Goal: Task Accomplishment & Management: Use online tool/utility

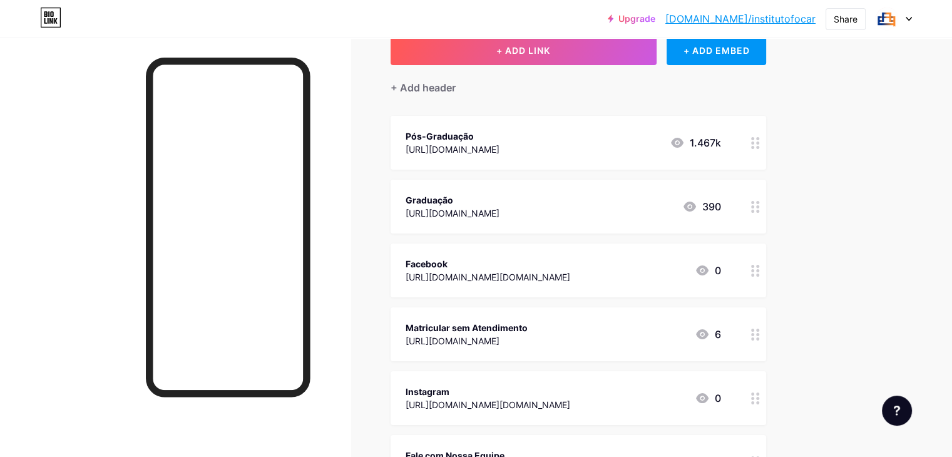
scroll to position [80, 0]
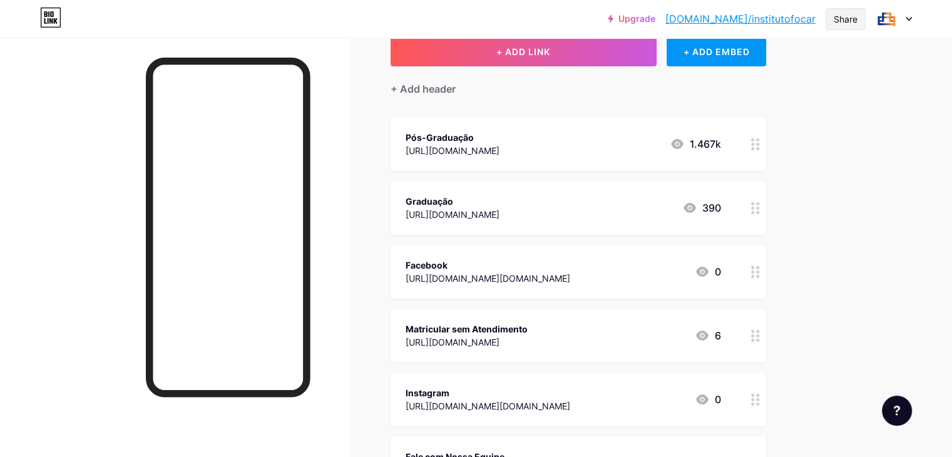
click at [851, 18] on div "Share" at bounding box center [845, 19] width 24 height 13
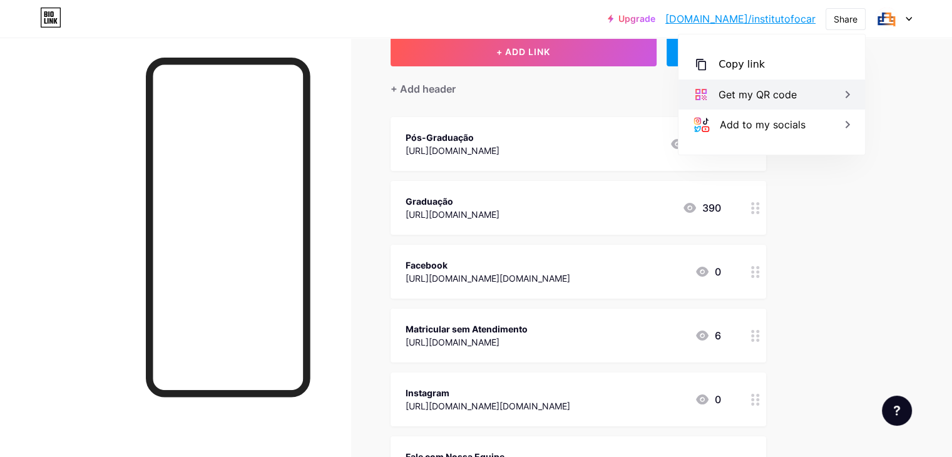
click at [794, 98] on div "Get my QR code" at bounding box center [757, 94] width 78 height 15
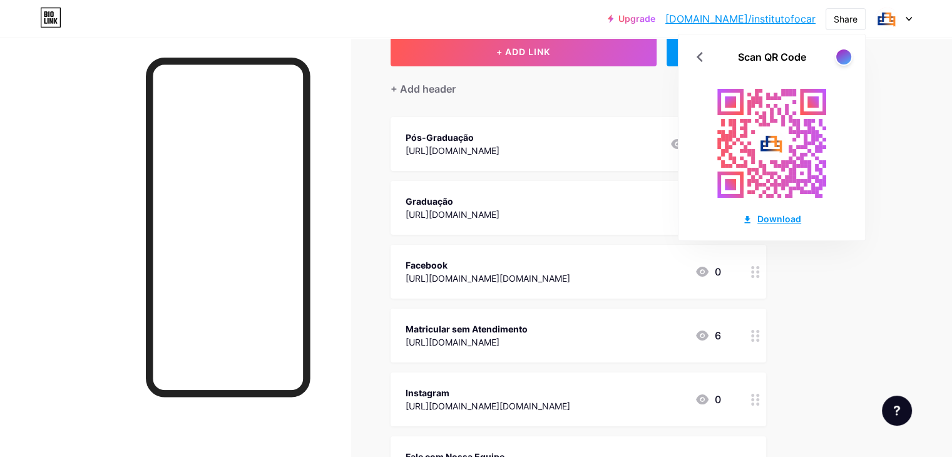
click at [770, 216] on div "Download" at bounding box center [771, 218] width 59 height 13
click at [805, 16] on link "[DOMAIN_NAME]/institutofocar" at bounding box center [740, 18] width 150 height 15
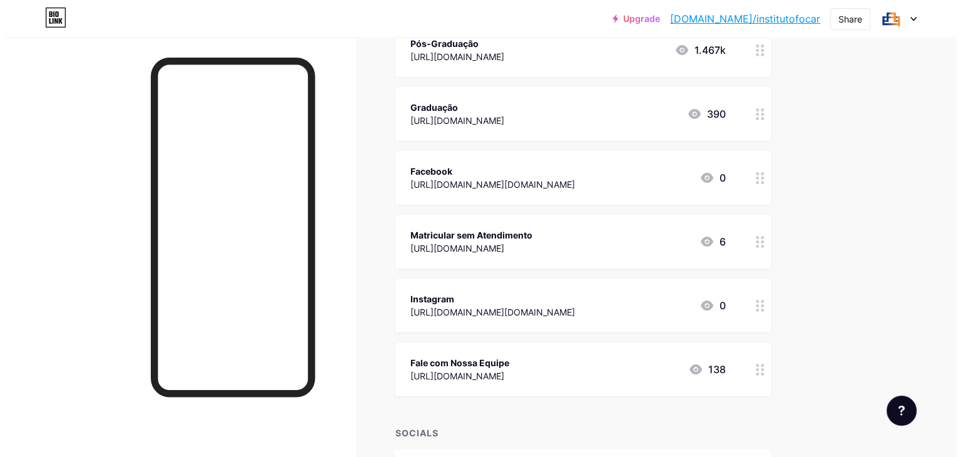
scroll to position [175, 0]
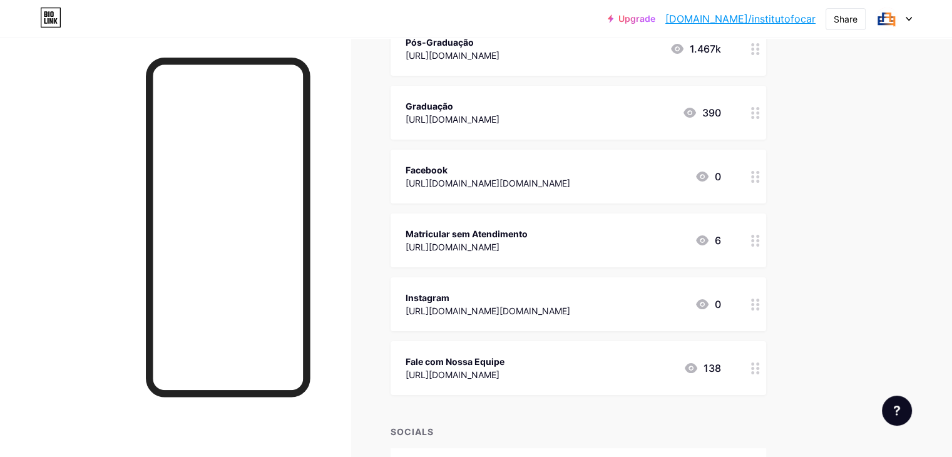
click at [676, 306] on div "Instagram [URL][DOMAIN_NAME][DOMAIN_NAME] 0" at bounding box center [562, 304] width 315 height 29
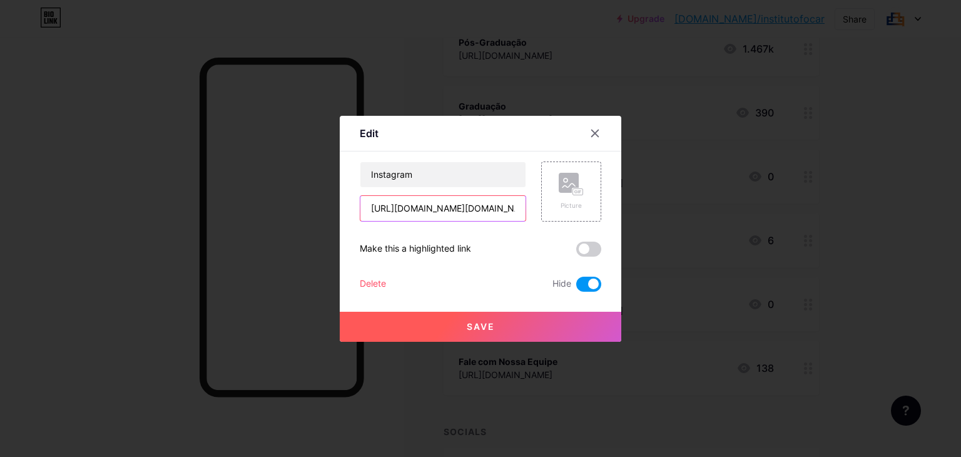
click at [493, 207] on input "[URL][DOMAIN_NAME][DOMAIN_NAME]" at bounding box center [442, 208] width 165 height 25
type input "[URL][DOMAIN_NAME][DOMAIN_NAME]"
click at [491, 321] on span "Save" at bounding box center [481, 326] width 28 height 11
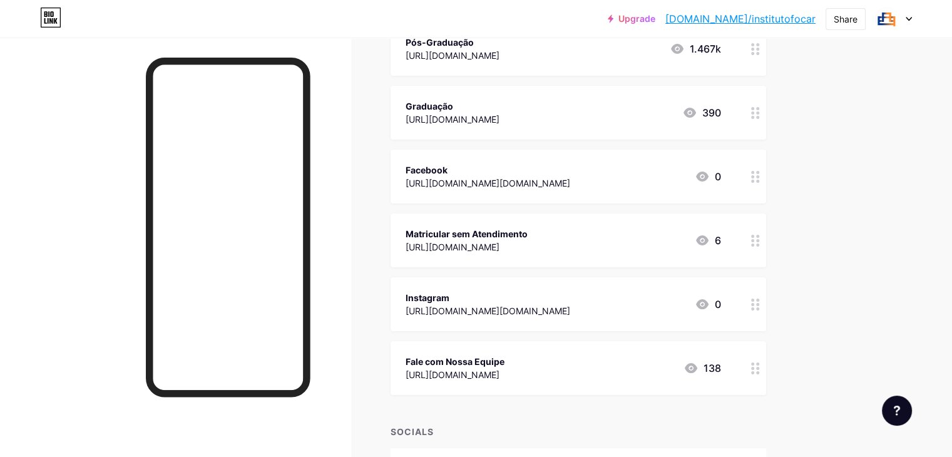
click at [721, 306] on div "Instagram [URL][DOMAIN_NAME][DOMAIN_NAME] 0" at bounding box center [562, 304] width 315 height 29
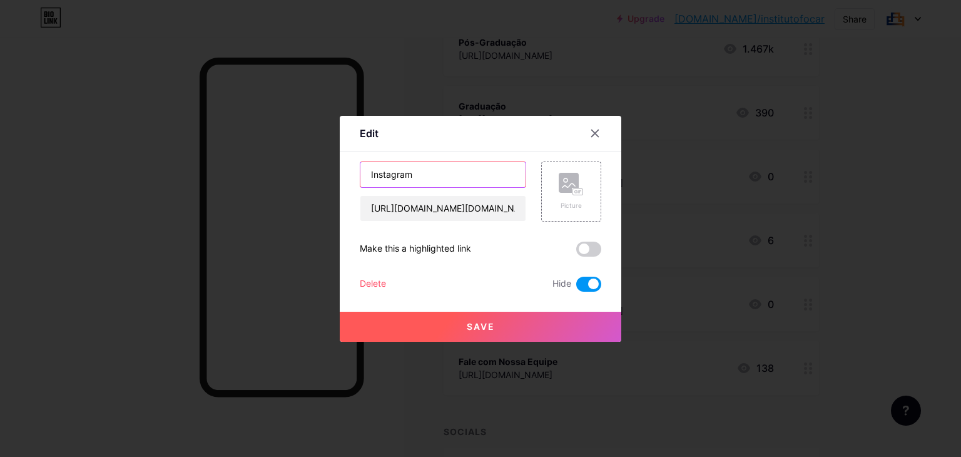
click at [507, 172] on input "Instagram" at bounding box center [442, 174] width 165 height 25
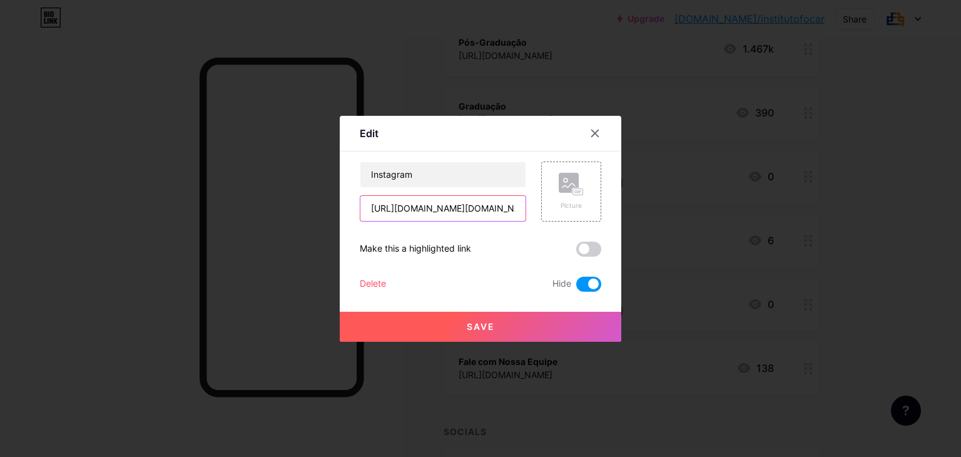
click at [492, 205] on input "[URL][DOMAIN_NAME][DOMAIN_NAME]" at bounding box center [442, 208] width 165 height 25
paste input "?igsh=MXQ3N3B3NzFtMmVhaA=="
type input "[URL][DOMAIN_NAME][DOMAIN_NAME]"
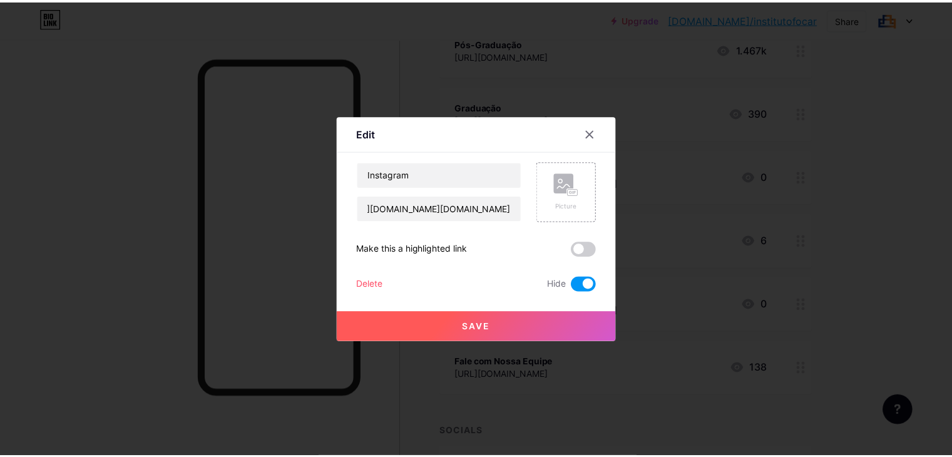
scroll to position [0, 0]
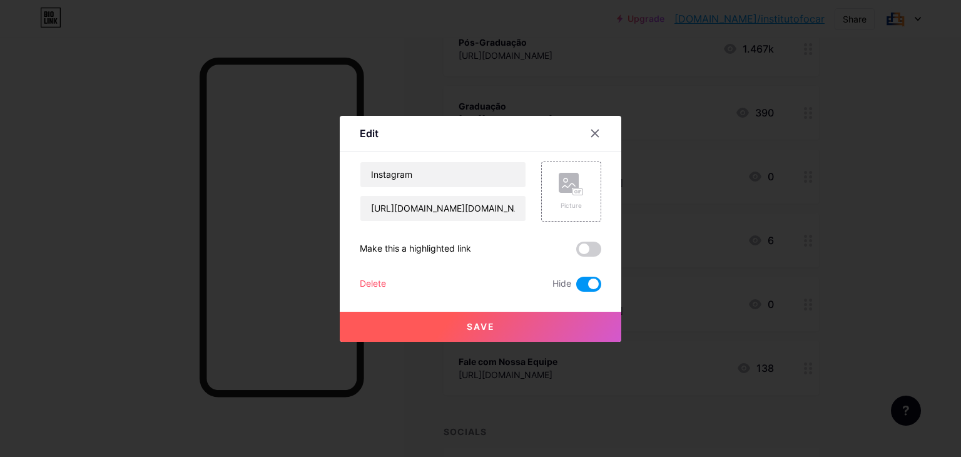
click at [494, 326] on span "Save" at bounding box center [481, 326] width 28 height 11
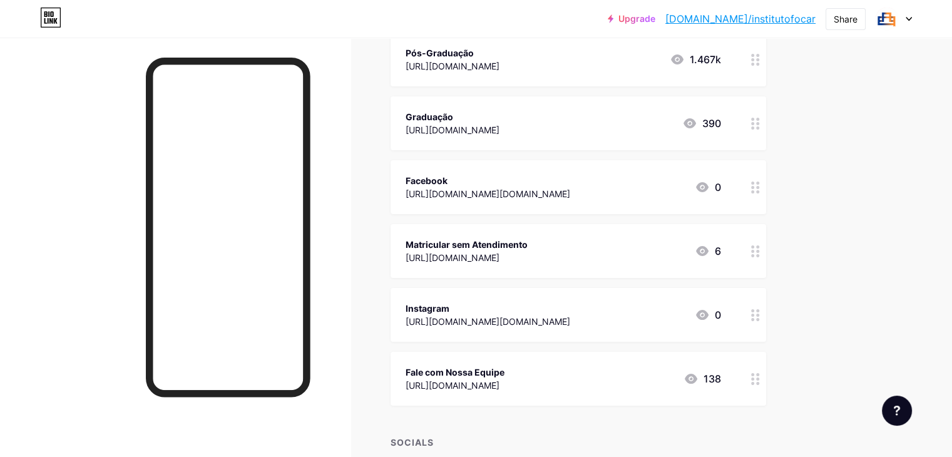
scroll to position [165, 0]
click at [621, 236] on div "Matricular sem Atendimento [URL][DOMAIN_NAME] 6" at bounding box center [562, 250] width 315 height 29
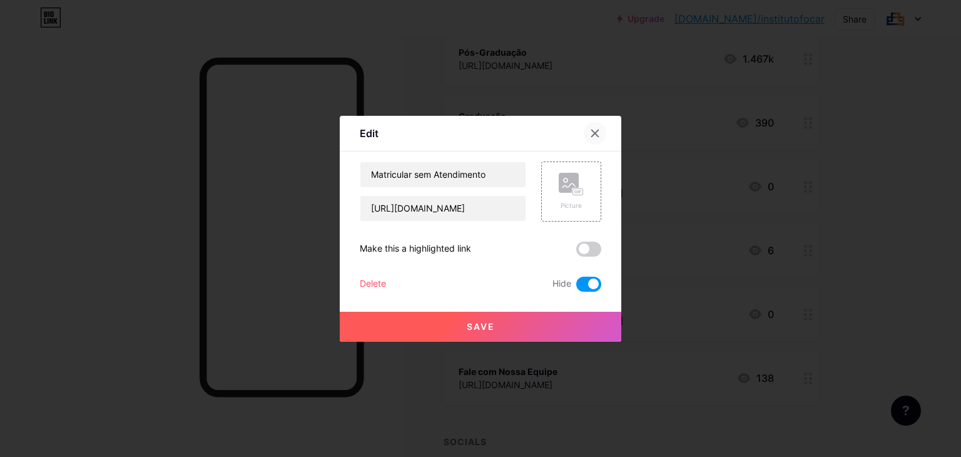
click at [597, 136] on icon at bounding box center [595, 133] width 7 height 7
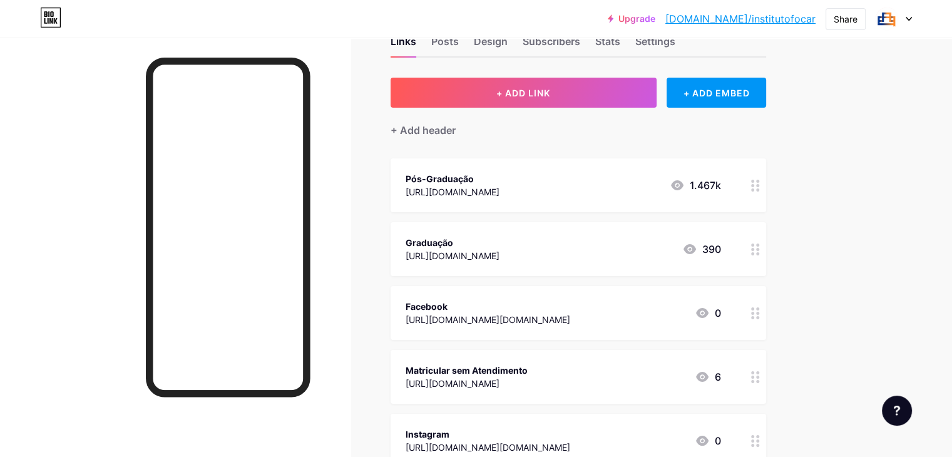
scroll to position [0, 0]
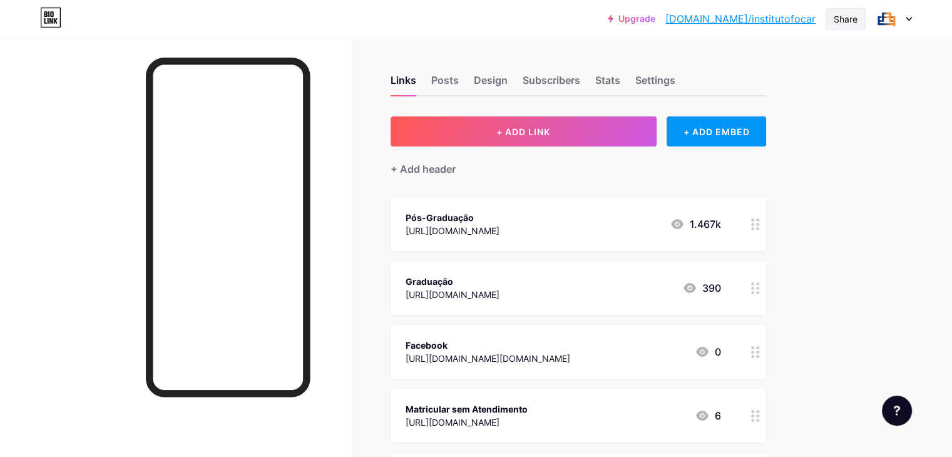
click at [851, 14] on div "Share" at bounding box center [845, 19] width 24 height 13
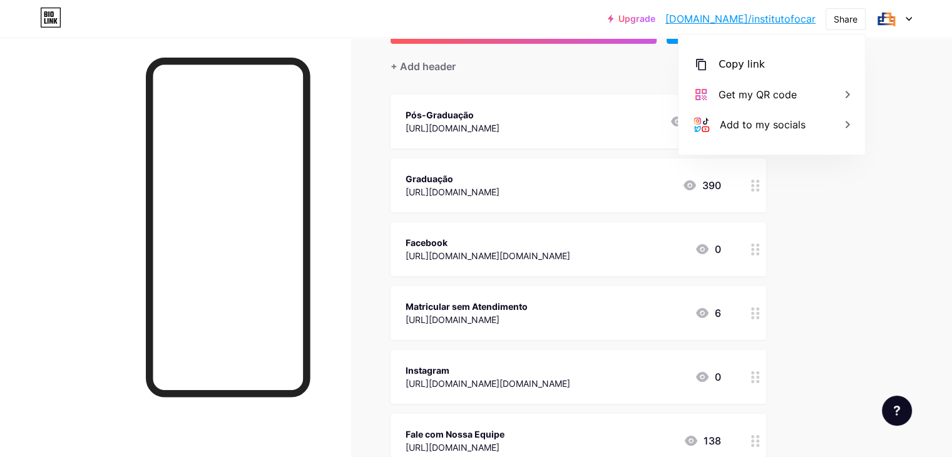
scroll to position [111, 0]
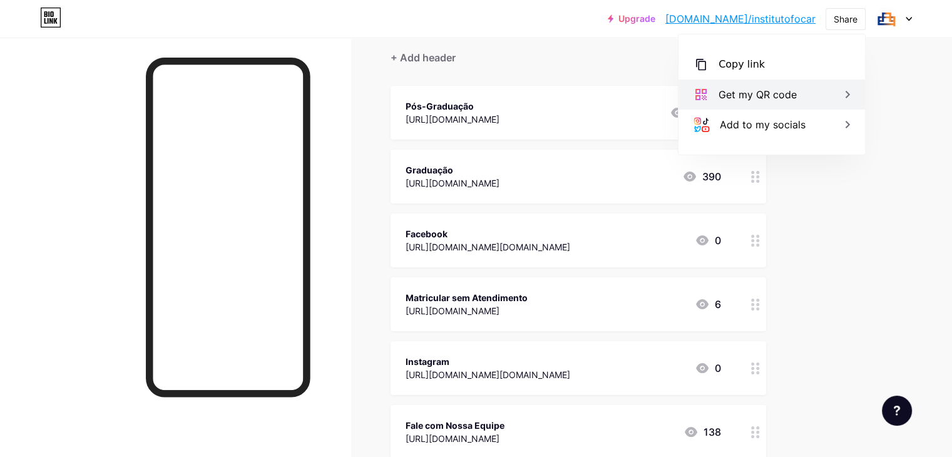
click at [772, 87] on div "Get my QR code" at bounding box center [757, 94] width 78 height 15
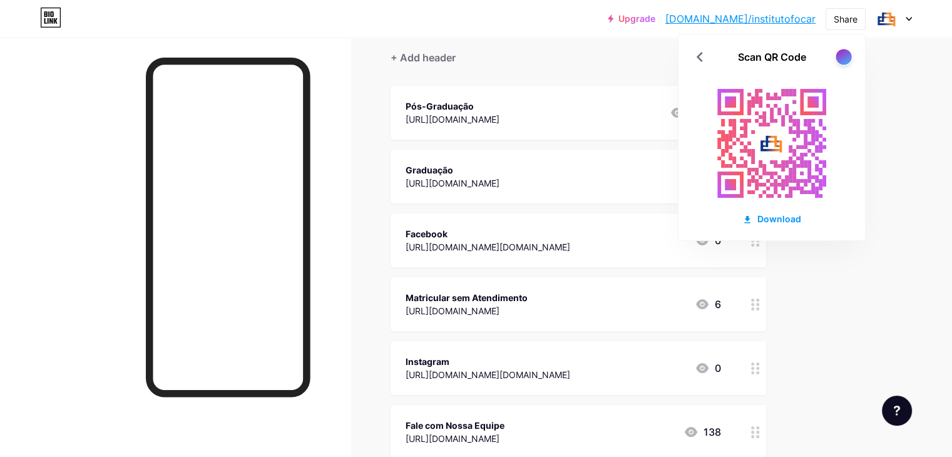
click at [844, 55] on div at bounding box center [843, 57] width 16 height 16
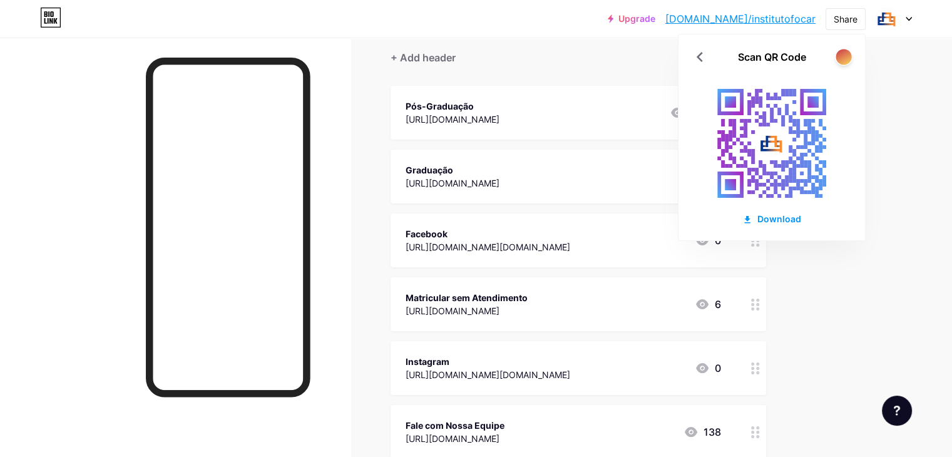
click at [842, 56] on div at bounding box center [843, 57] width 16 height 16
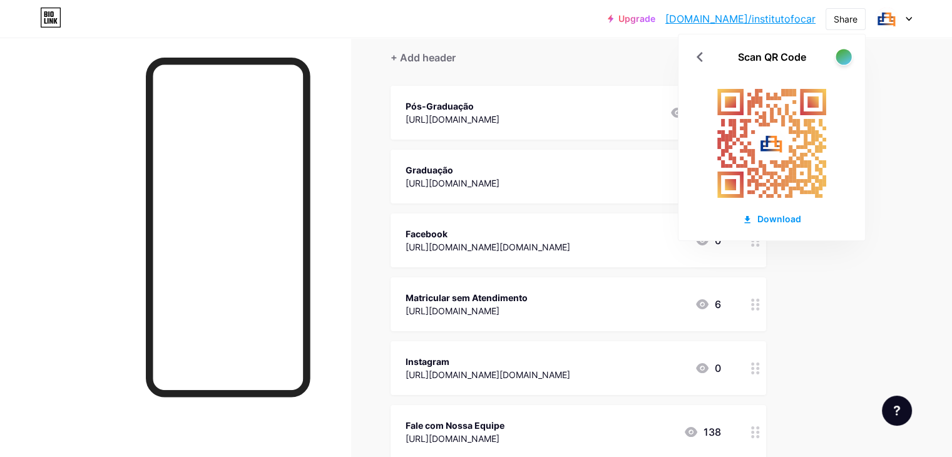
click at [842, 56] on div at bounding box center [843, 57] width 16 height 16
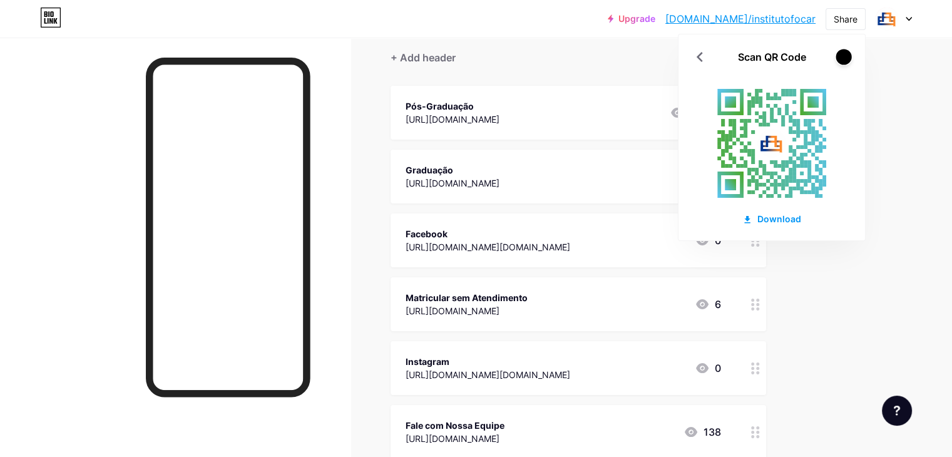
click at [842, 56] on div at bounding box center [843, 57] width 16 height 16
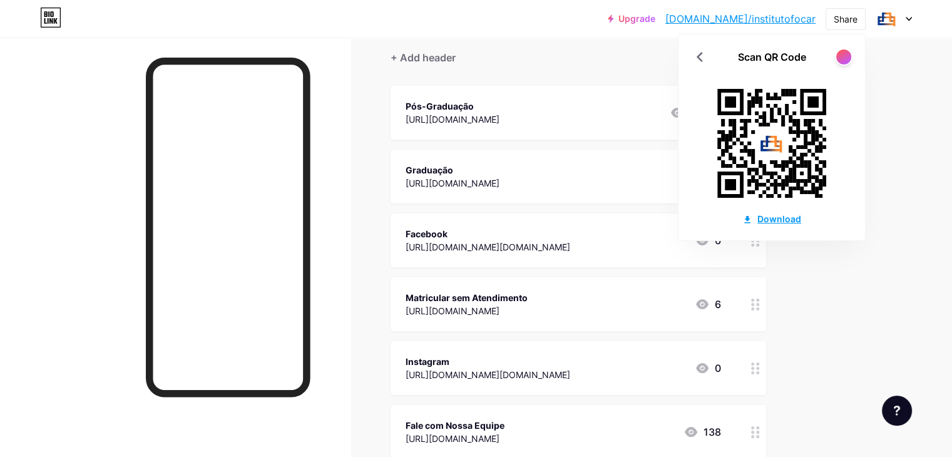
click at [776, 220] on div "Download" at bounding box center [771, 218] width 59 height 13
